Goal: Task Accomplishment & Management: Complete application form

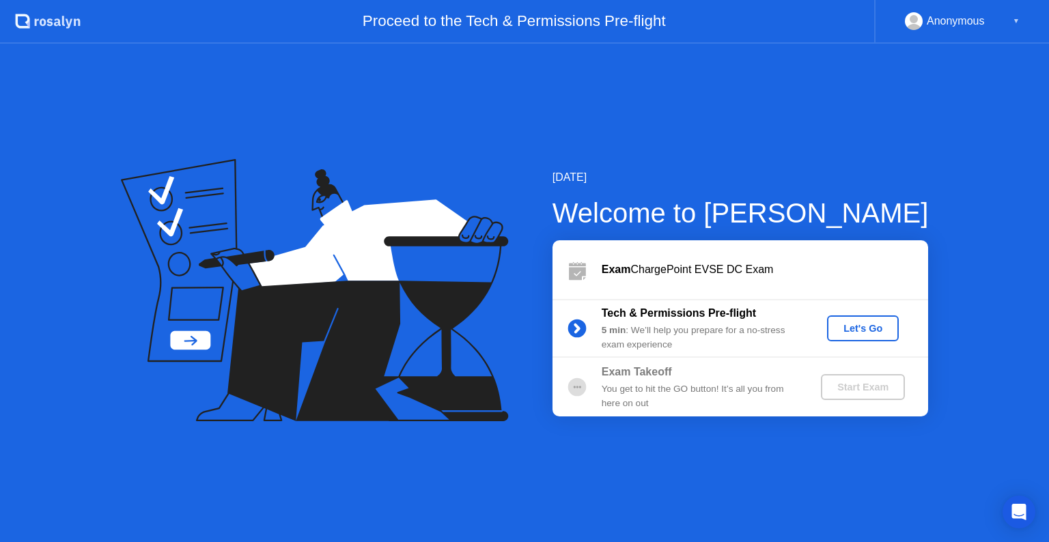
click at [848, 329] on div "Let's Go" at bounding box center [862, 328] width 61 height 11
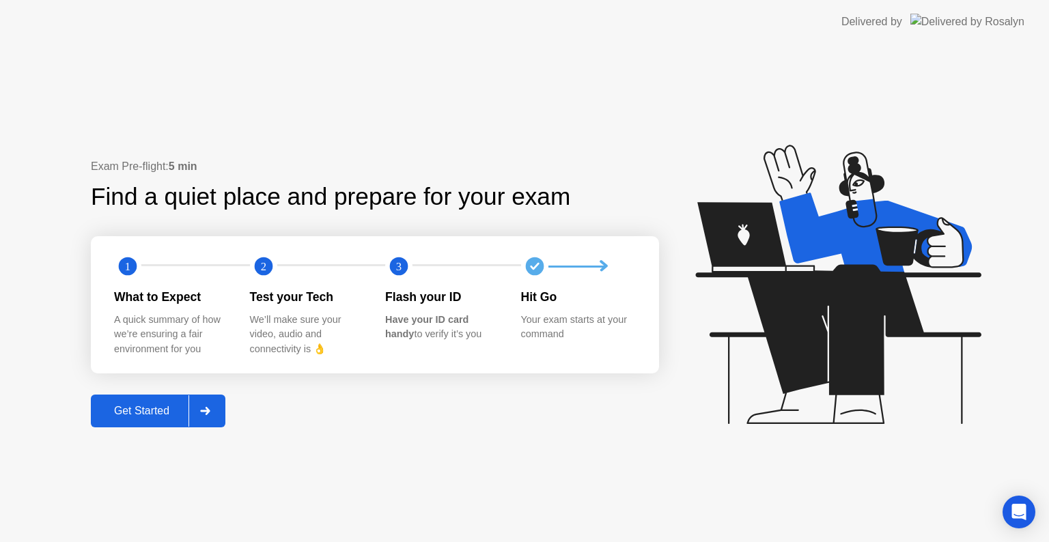
click at [165, 410] on div "Get Started" at bounding box center [142, 411] width 94 height 12
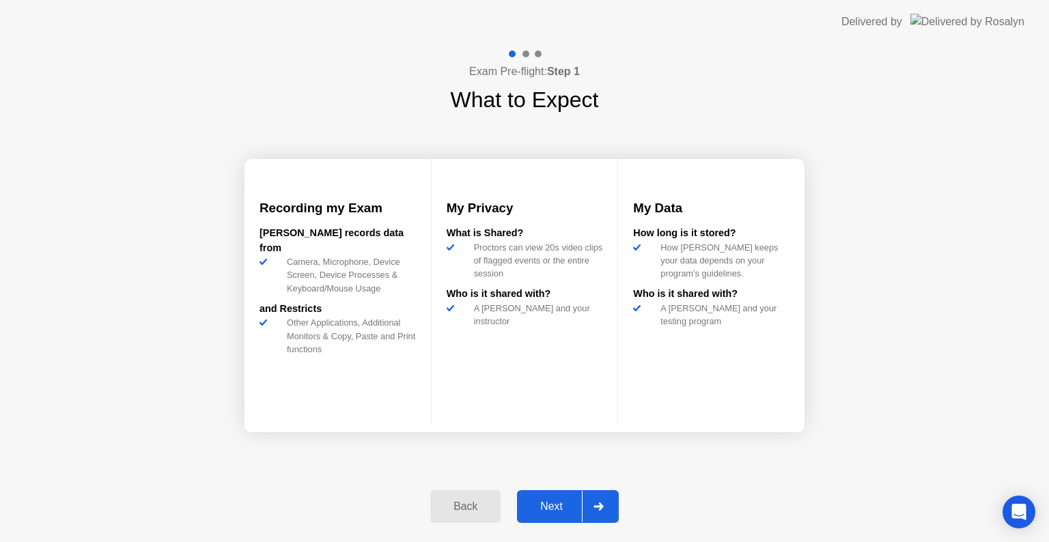
click at [552, 510] on div "Next" at bounding box center [551, 506] width 61 height 12
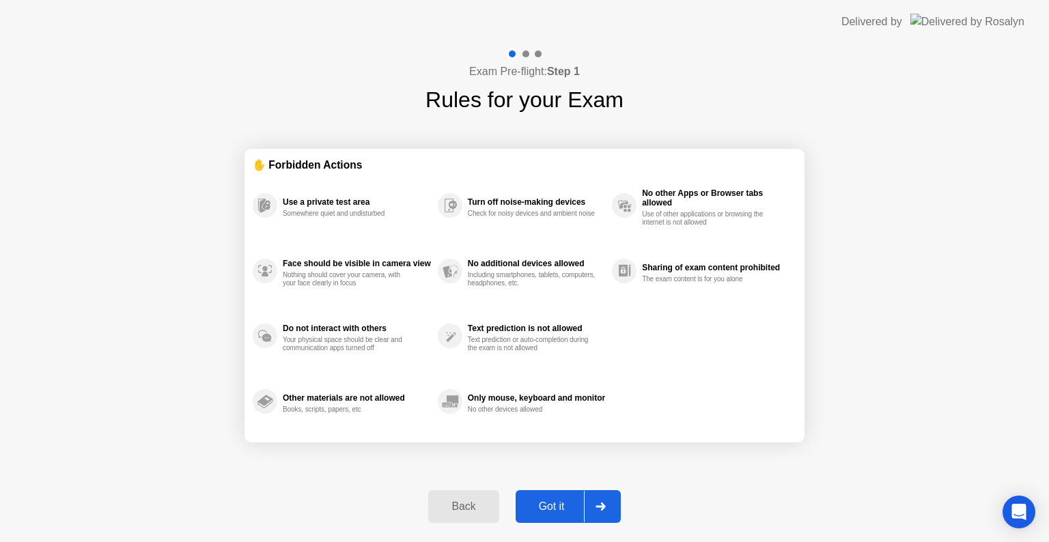
click at [552, 510] on div "Got it" at bounding box center [552, 506] width 64 height 12
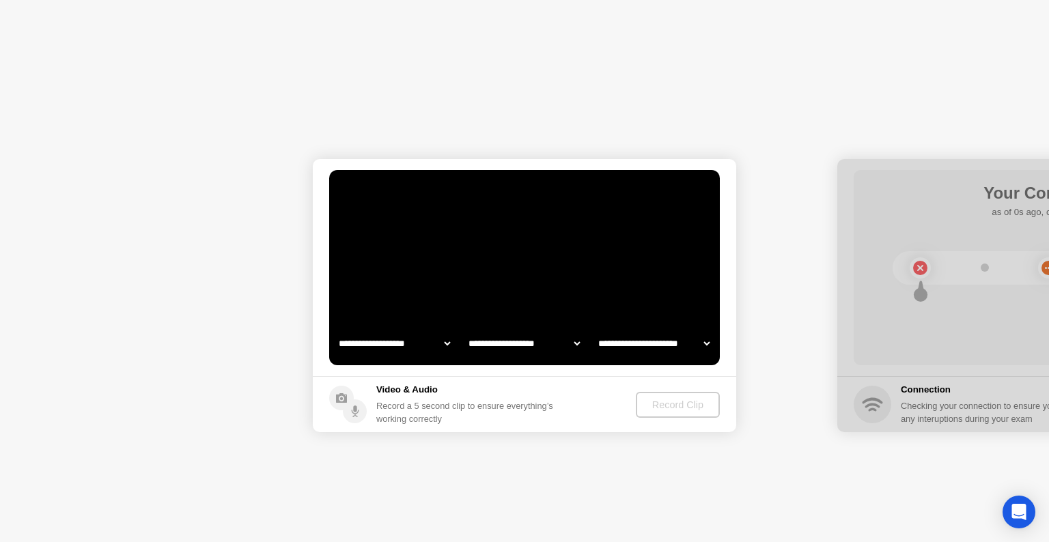
select select "**********"
select select "*******"
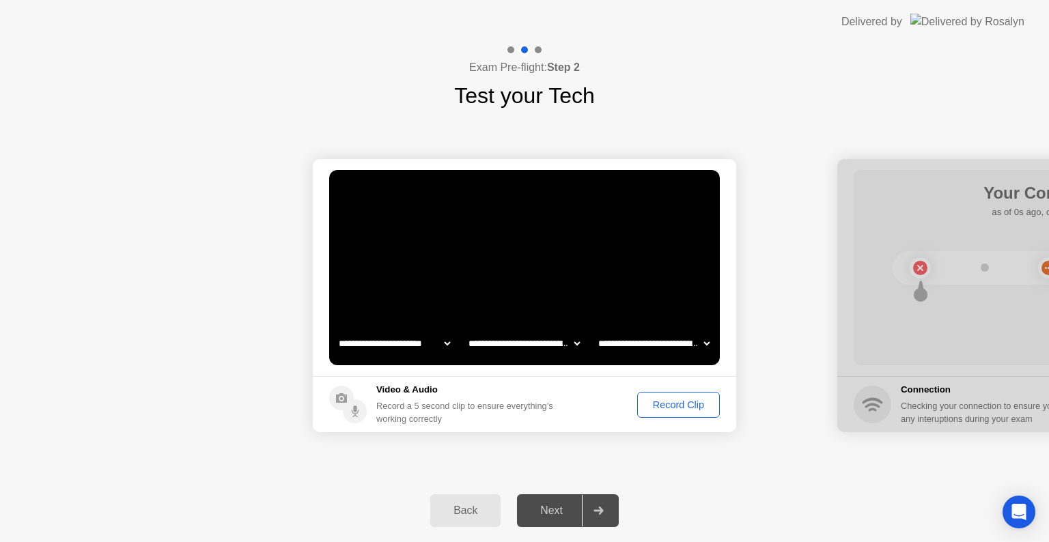
click at [666, 406] on div "Record Clip" at bounding box center [678, 404] width 73 height 11
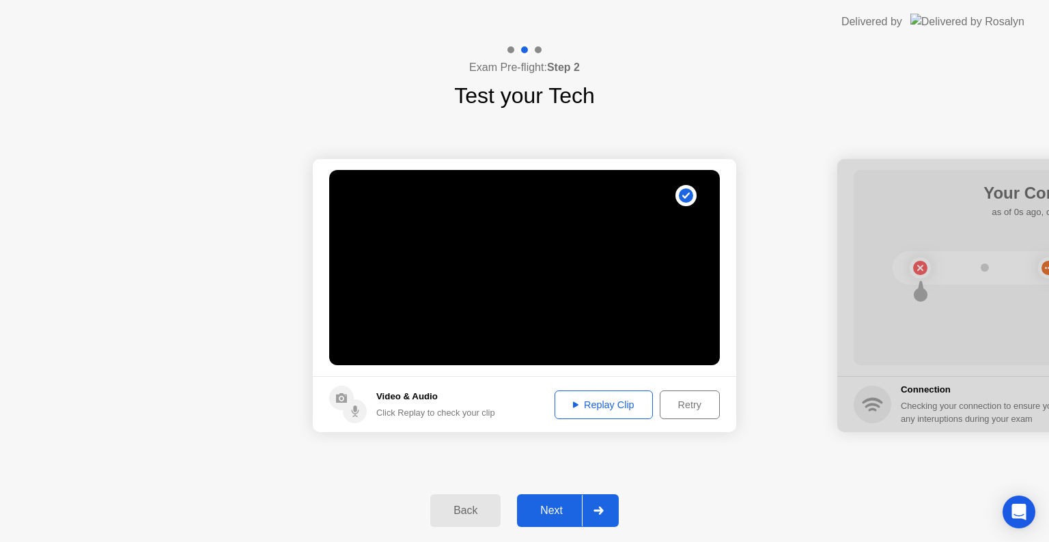
click at [622, 407] on div "Replay Clip" at bounding box center [603, 404] width 89 height 11
click at [556, 508] on div "Next" at bounding box center [551, 511] width 61 height 12
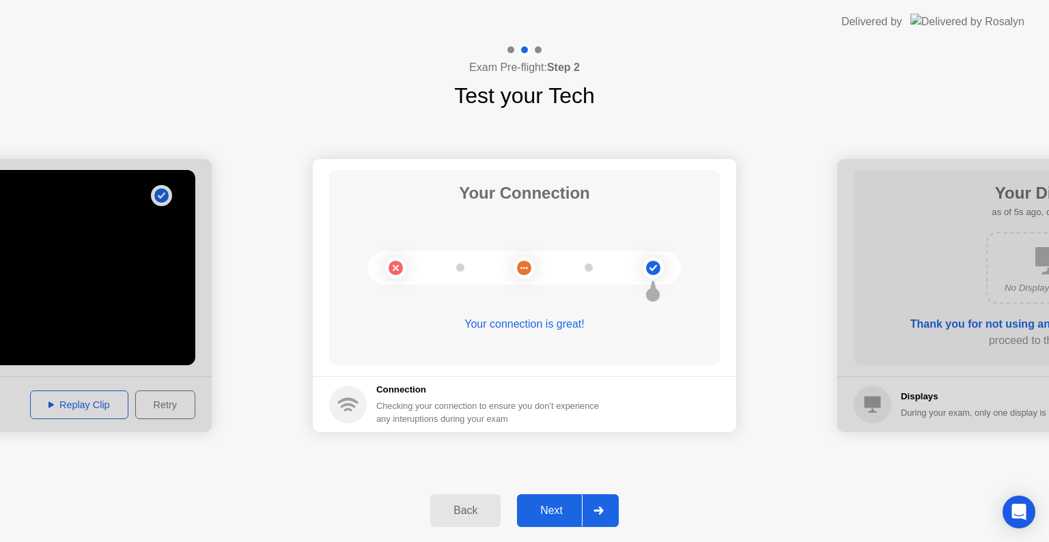
click at [556, 508] on div "Next" at bounding box center [551, 511] width 61 height 12
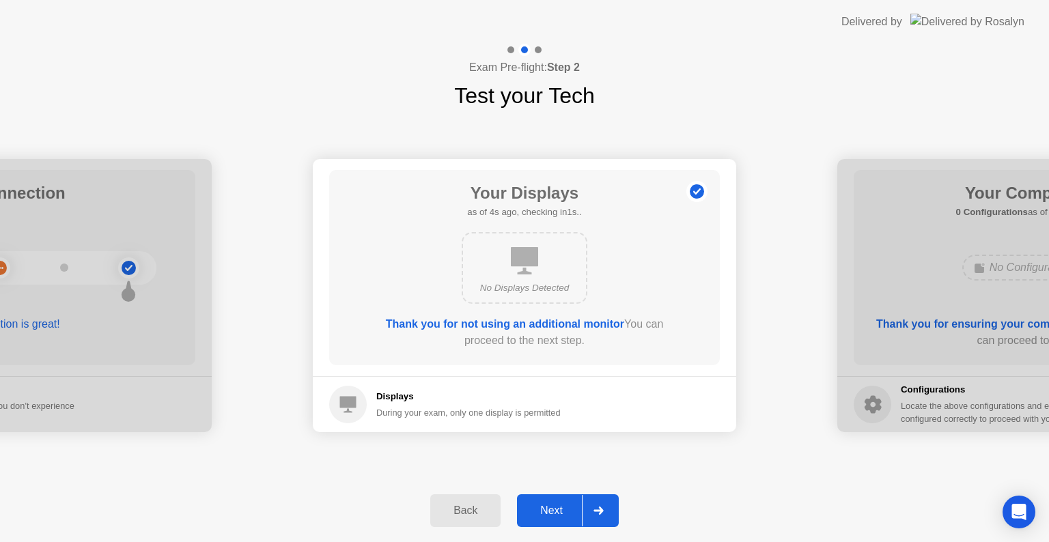
click at [556, 508] on div "Next" at bounding box center [551, 511] width 61 height 12
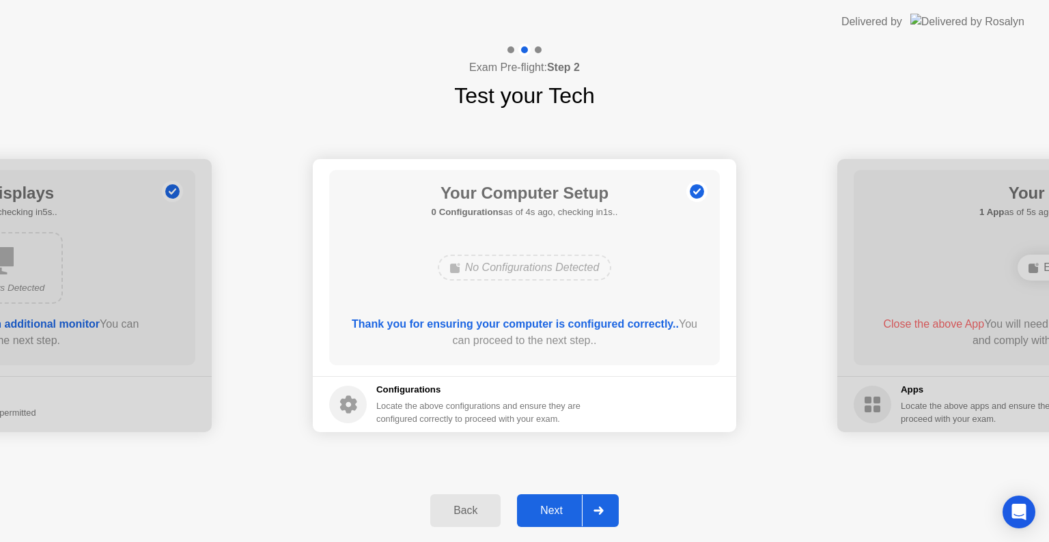
click at [556, 508] on div "Next" at bounding box center [551, 511] width 61 height 12
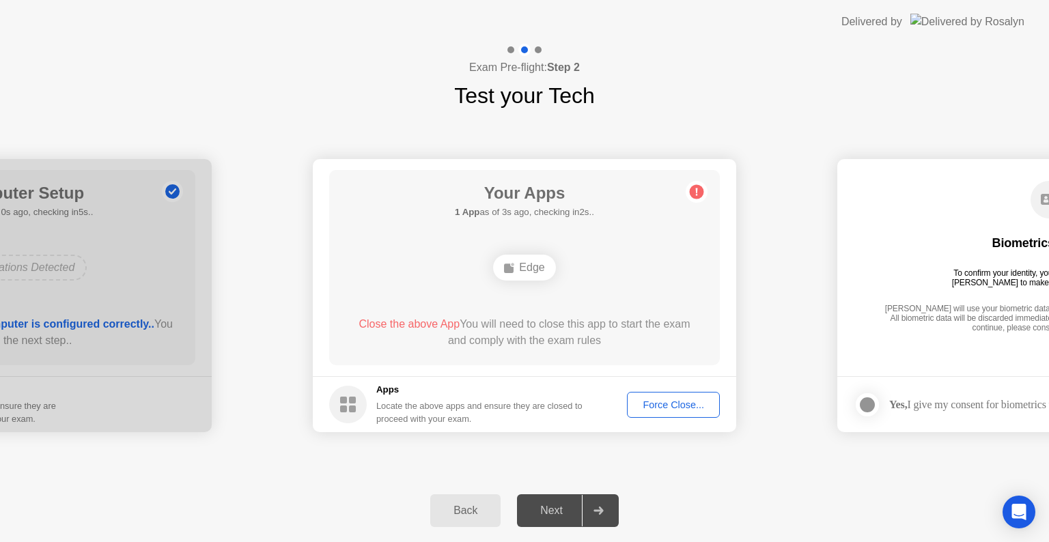
click at [672, 405] on div "Force Close..." at bounding box center [672, 404] width 83 height 11
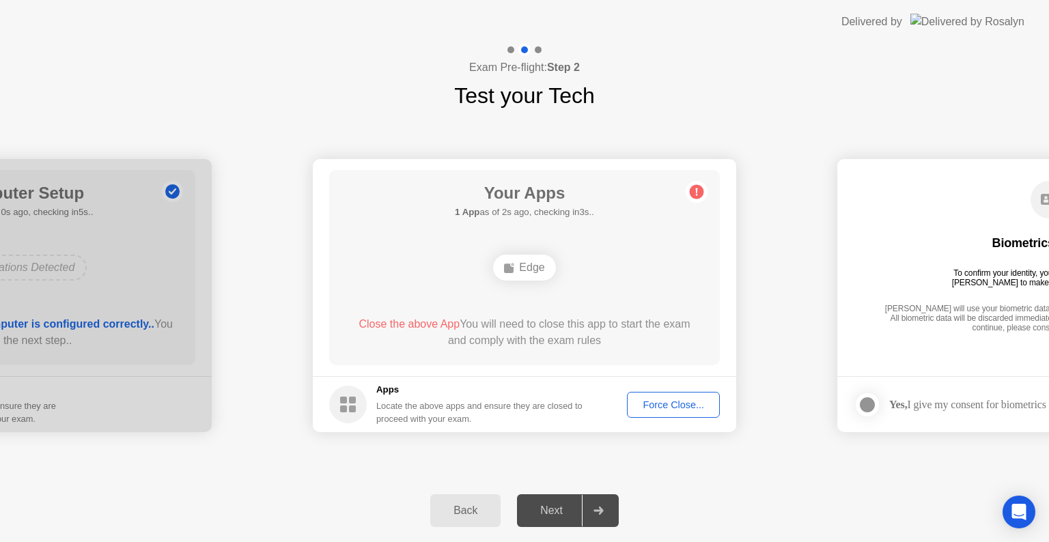
click at [657, 408] on div "Force Close..." at bounding box center [672, 404] width 83 height 11
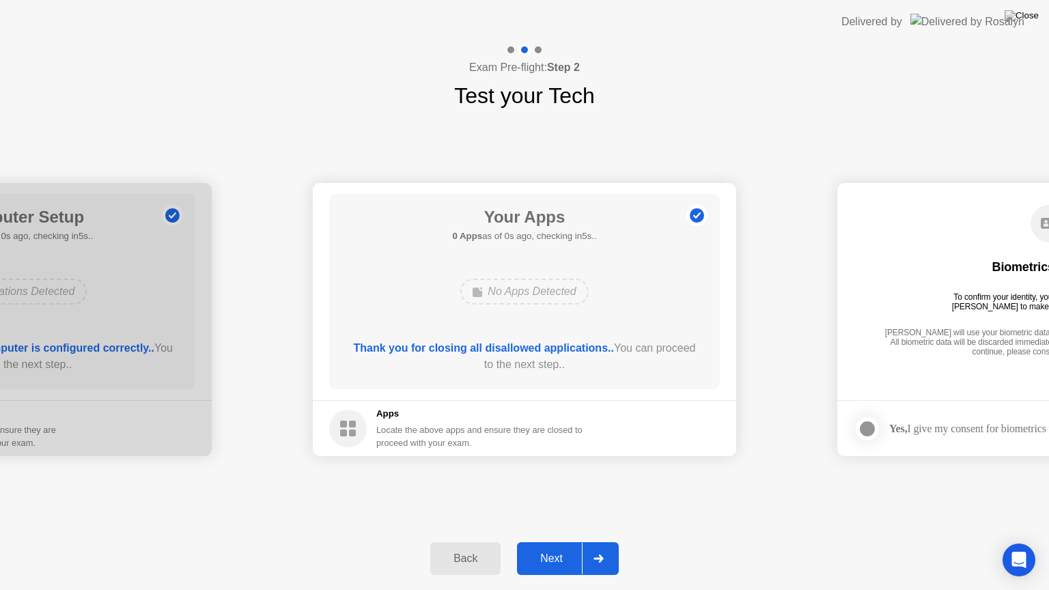
click at [560, 541] on div "Next" at bounding box center [551, 558] width 61 height 12
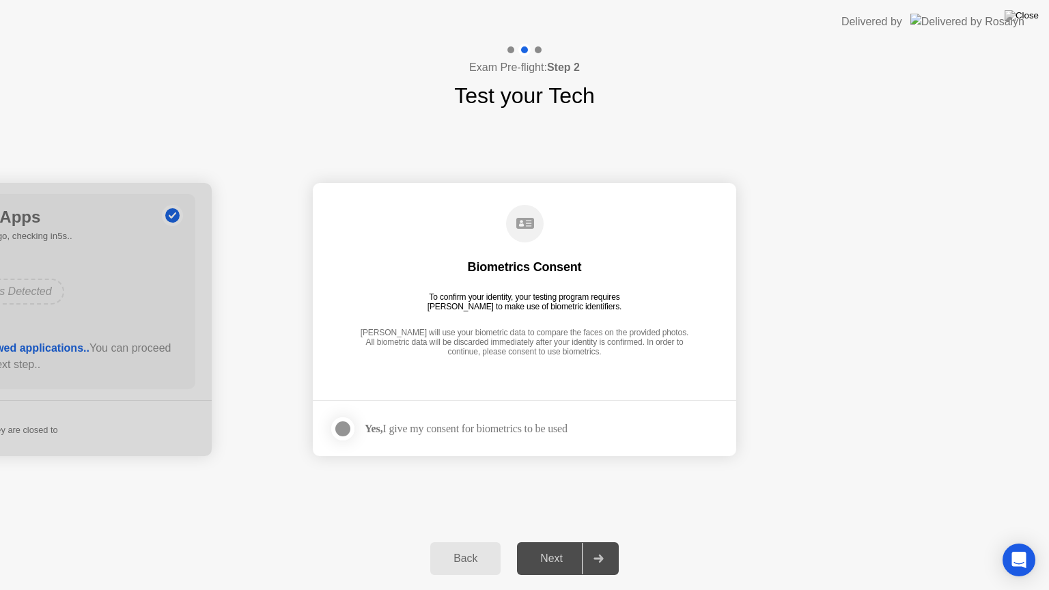
click at [341, 432] on div at bounding box center [343, 429] width 16 height 16
click at [546, 541] on div "Next" at bounding box center [551, 558] width 61 height 12
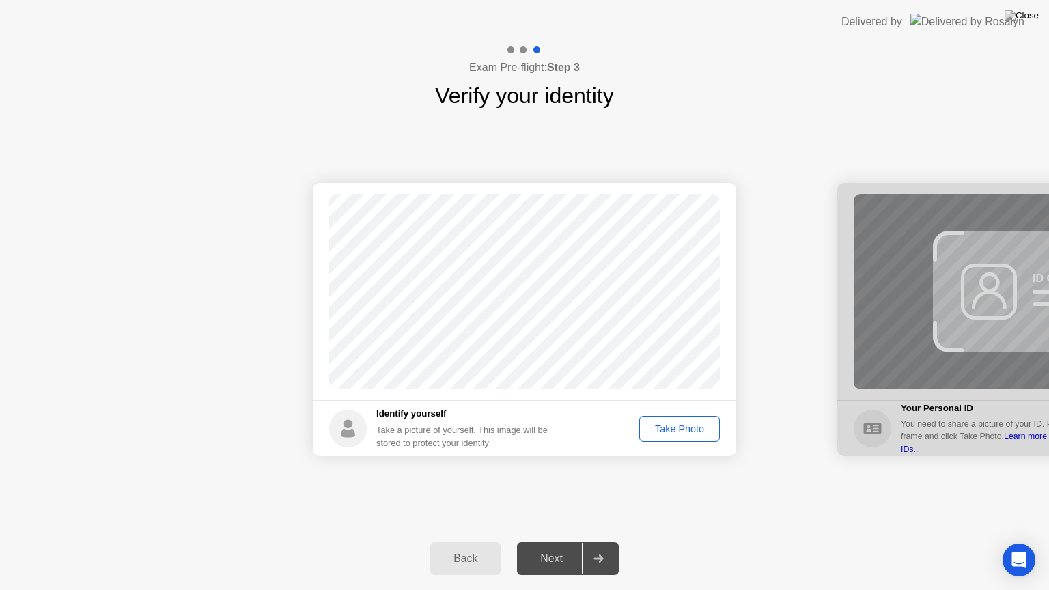
click at [674, 428] on div "Take Photo" at bounding box center [679, 428] width 71 height 11
click at [573, 541] on div "Next" at bounding box center [551, 558] width 61 height 12
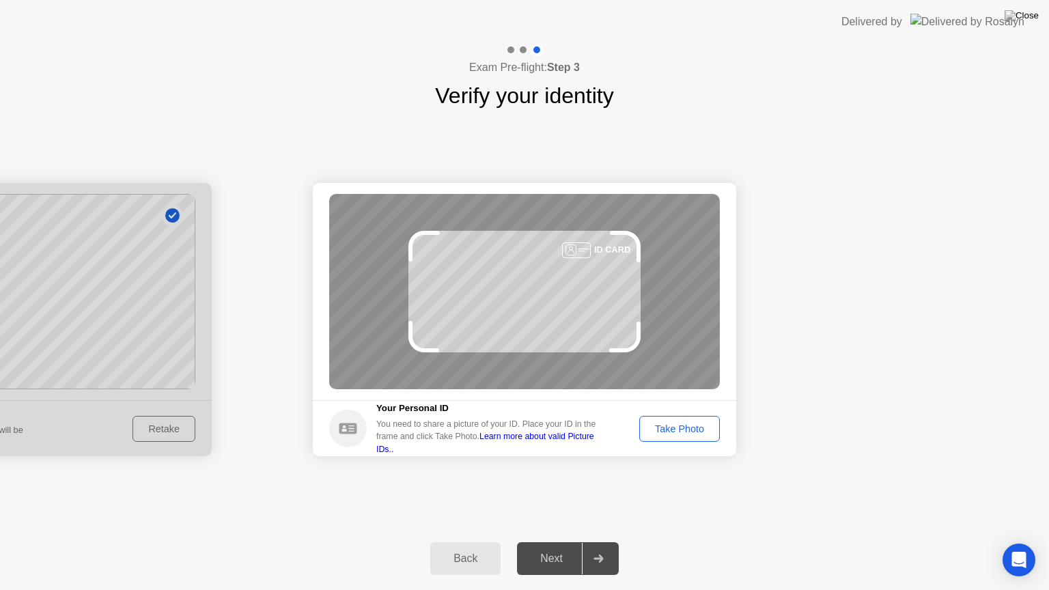
click at [671, 431] on div "Take Photo" at bounding box center [679, 428] width 71 height 11
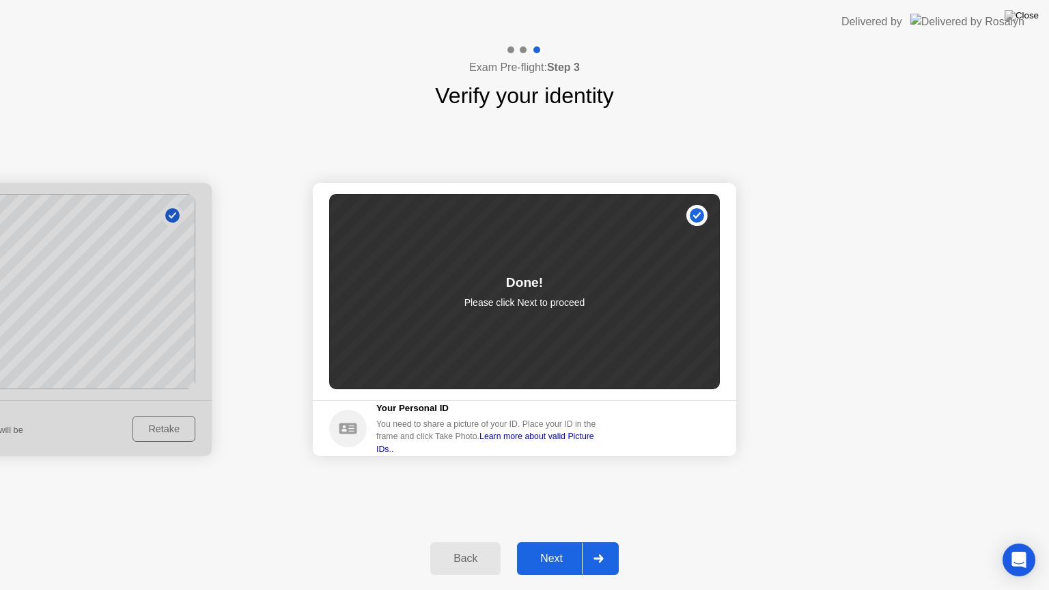
click at [550, 541] on div "Next" at bounding box center [551, 558] width 61 height 12
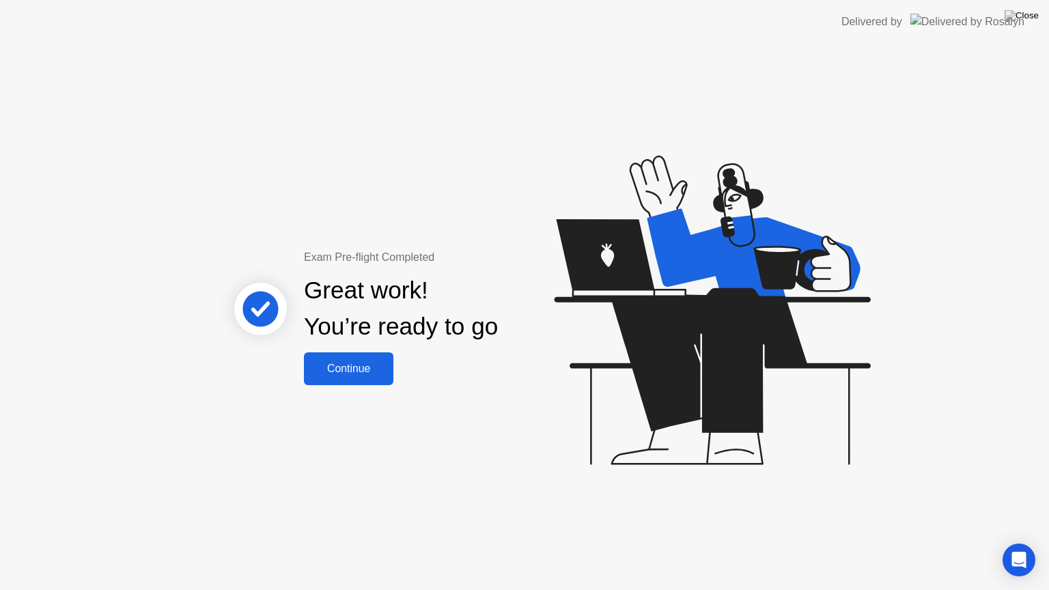
click at [355, 363] on div "Continue" at bounding box center [348, 369] width 81 height 12
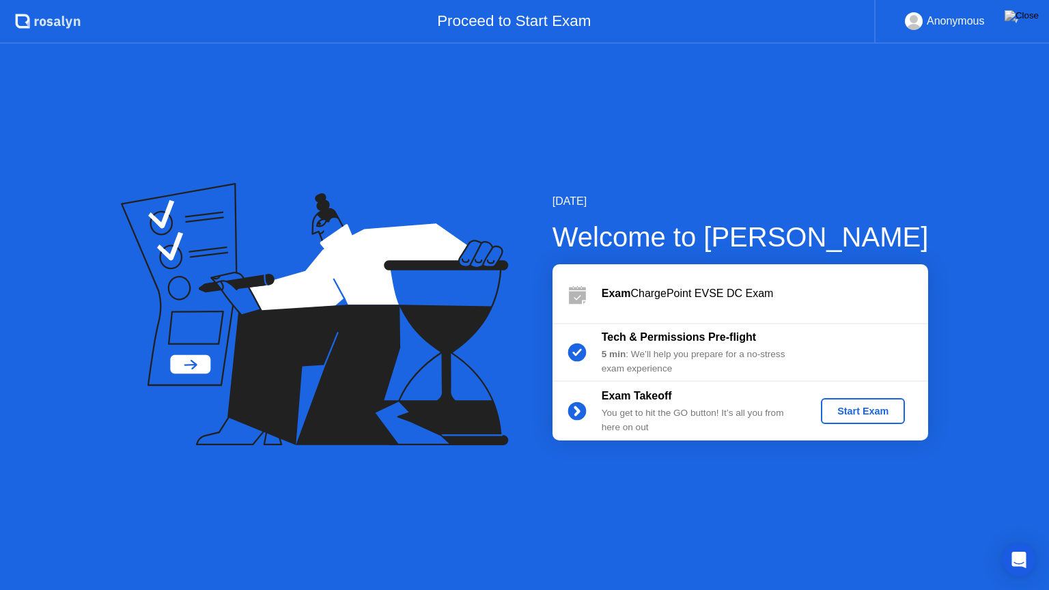
click at [855, 410] on div "Start Exam" at bounding box center [862, 411] width 73 height 11
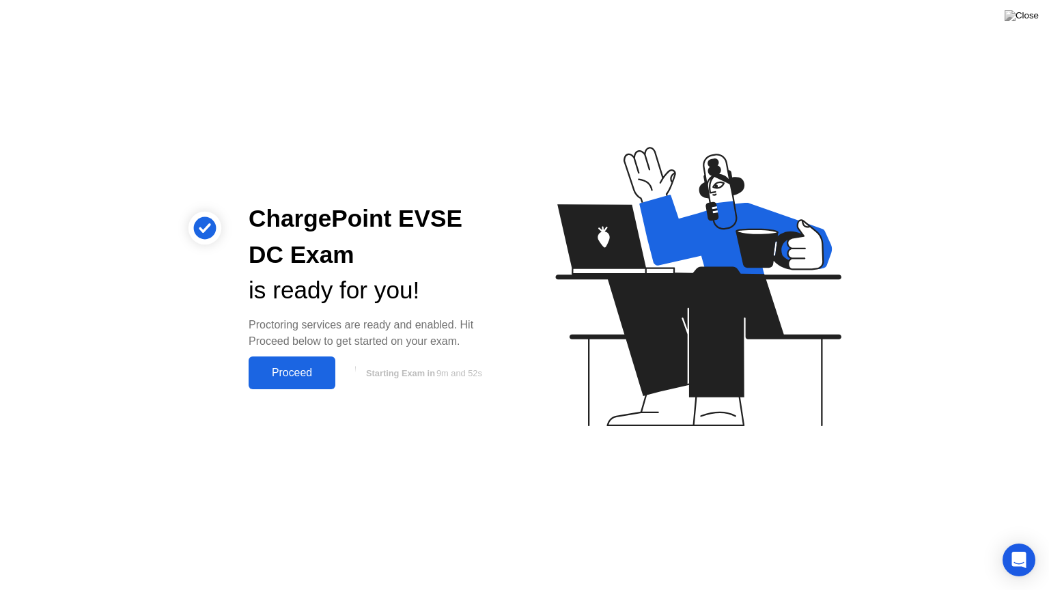
click at [293, 373] on div "Proceed" at bounding box center [292, 373] width 79 height 12
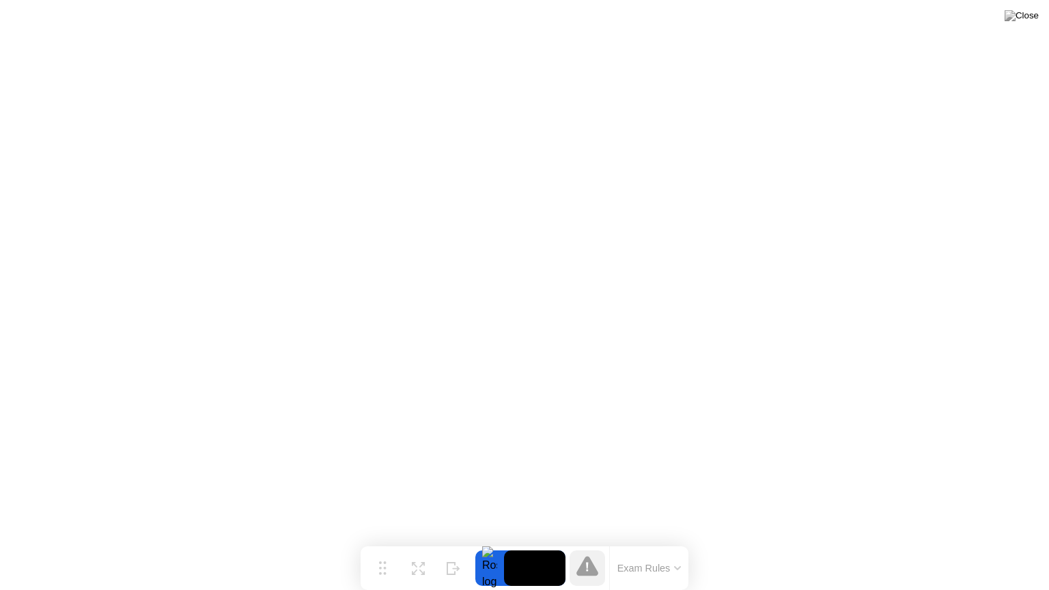
click at [676, 541] on icon at bounding box center [676, 568] width 5 height 3
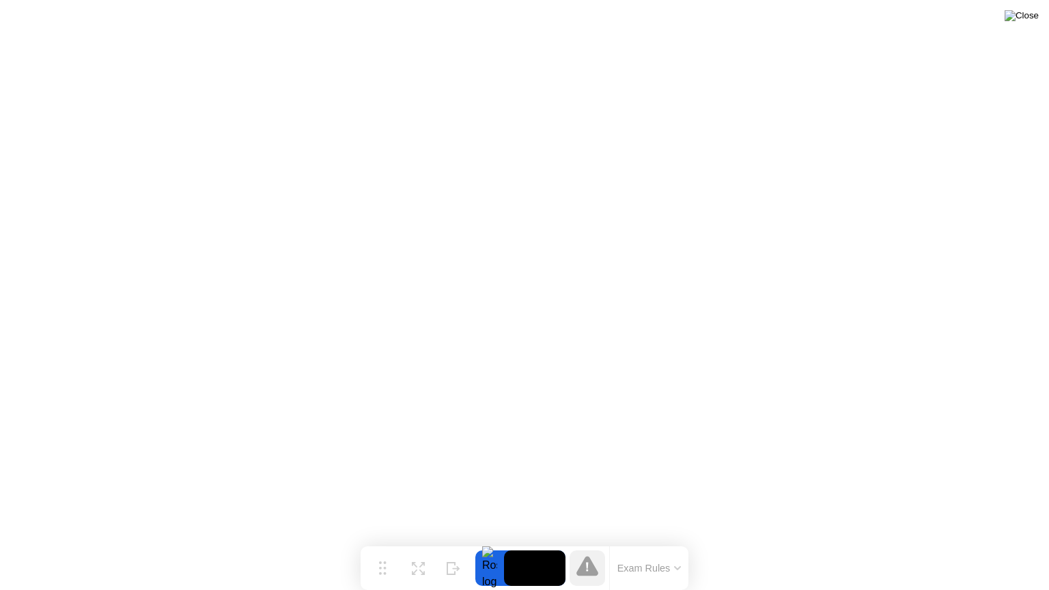
click at [1028, 19] on img at bounding box center [1021, 15] width 34 height 11
click at [587, 541] on icon at bounding box center [587, 567] width 2 height 9
click at [588, 541] on icon at bounding box center [587, 567] width 3 height 10
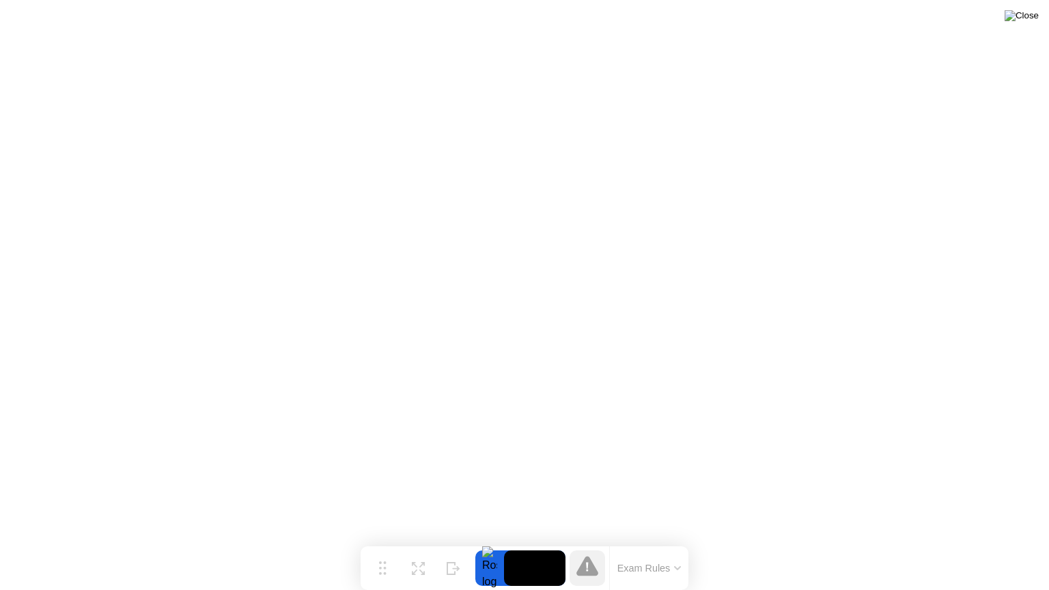
click at [1029, 16] on img at bounding box center [1021, 15] width 34 height 11
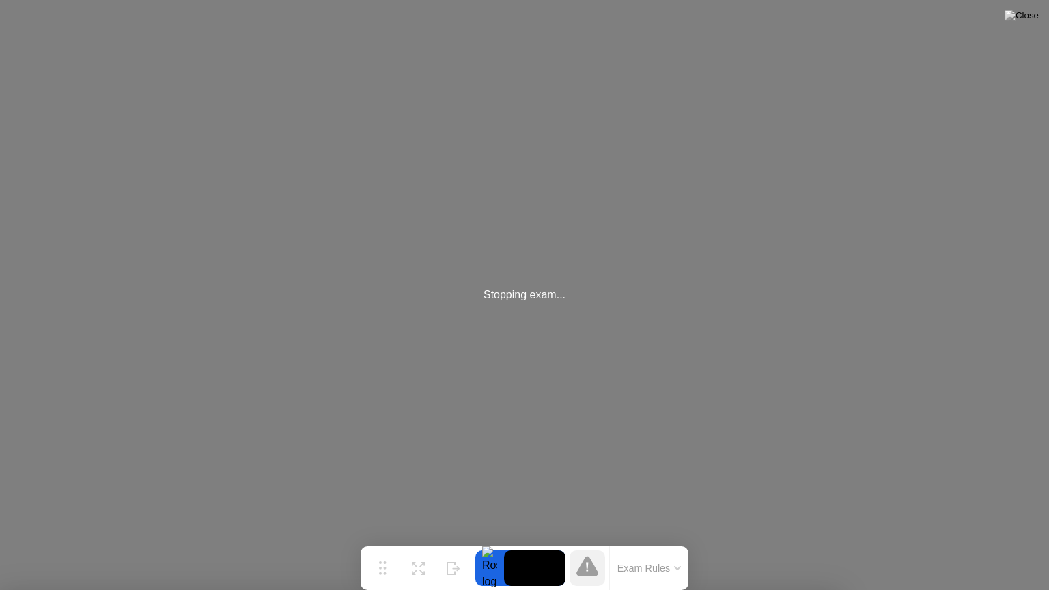
click at [636, 289] on div "Stopping exam..." at bounding box center [524, 295] width 1049 height 590
drag, startPoint x: 636, startPoint y: 289, endPoint x: 668, endPoint y: 258, distance: 44.9
click at [668, 258] on div "Stopping exam..." at bounding box center [524, 295] width 1049 height 590
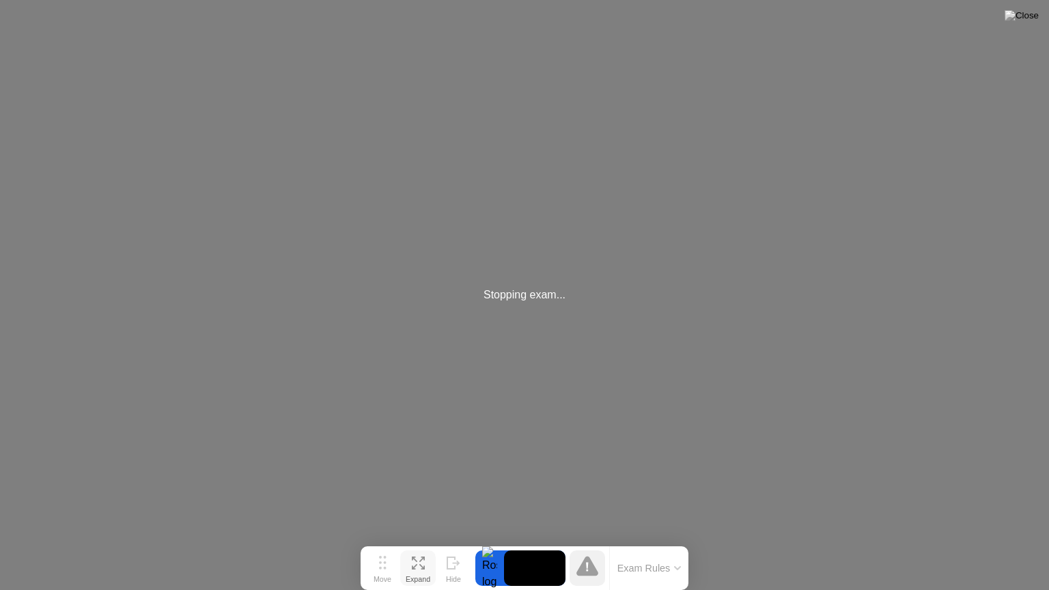
click at [418, 541] on icon at bounding box center [418, 562] width 13 height 13
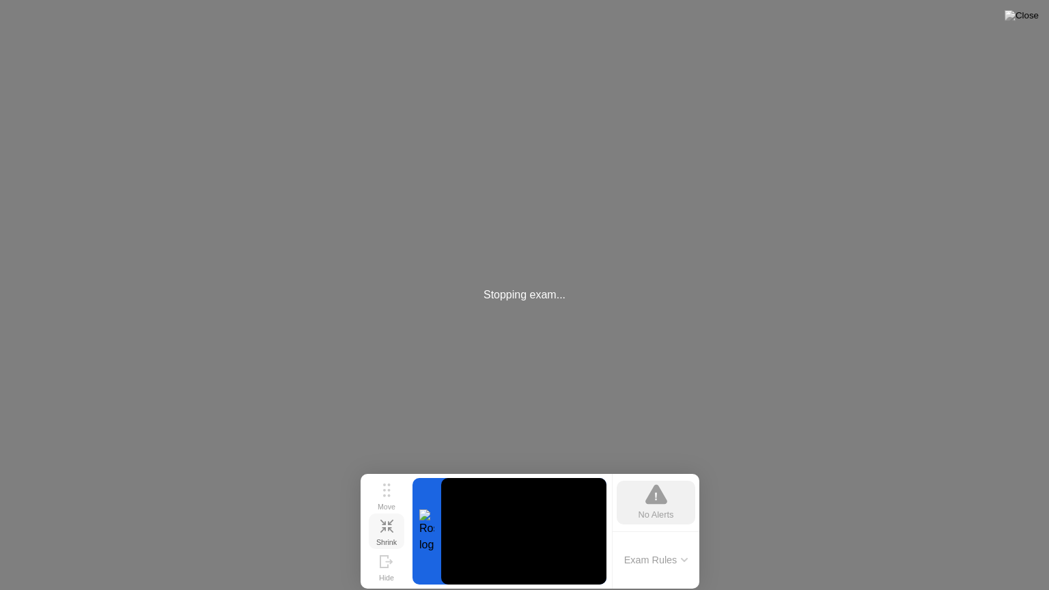
click at [660, 502] on icon at bounding box center [656, 495] width 22 height 20
click at [661, 505] on icon at bounding box center [656, 495] width 22 height 20
click at [1032, 8] on button at bounding box center [1021, 16] width 41 height 18
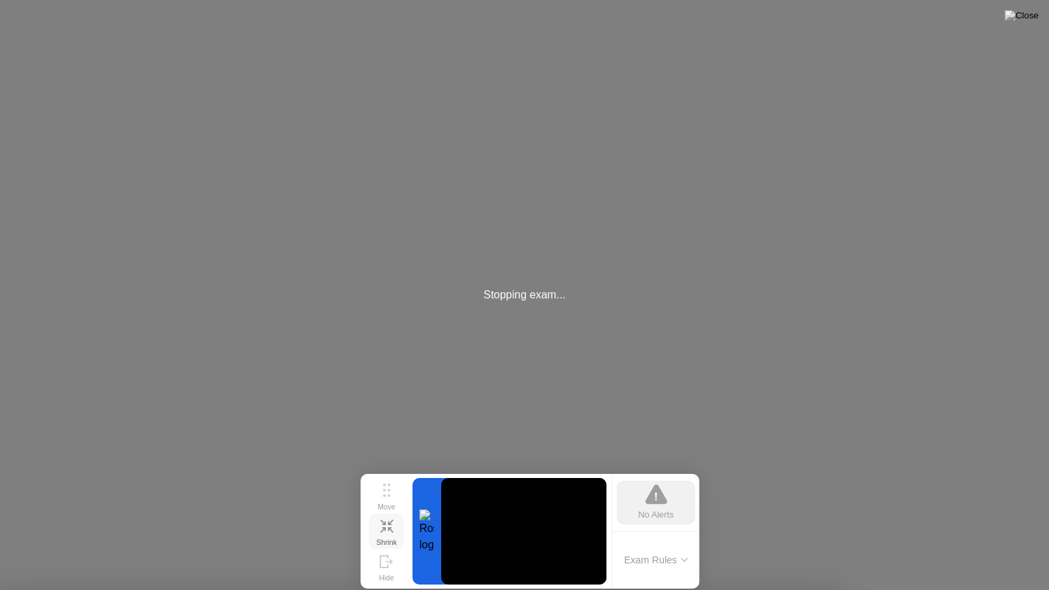
click at [1032, 8] on button at bounding box center [1021, 16] width 41 height 18
click at [556, 319] on div "Stopping exam..." at bounding box center [524, 295] width 1049 height 590
click at [1038, 10] on img at bounding box center [1021, 15] width 34 height 11
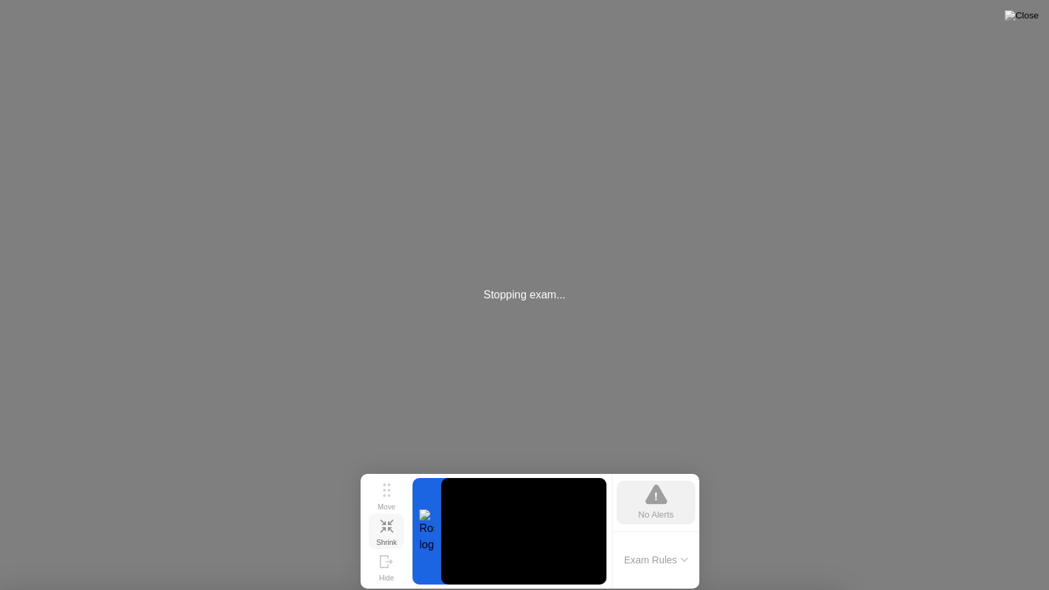
click at [1029, 16] on img at bounding box center [1021, 15] width 34 height 11
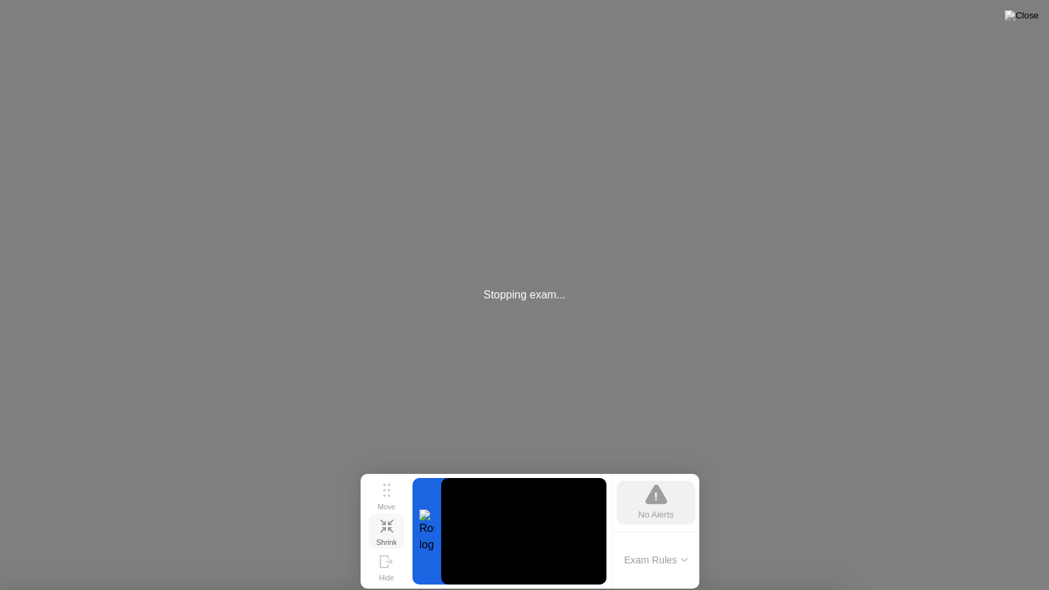
click at [426, 530] on div at bounding box center [426, 531] width 29 height 106
click at [388, 541] on div "Hide" at bounding box center [386, 577] width 15 height 8
